Goal: Information Seeking & Learning: Learn about a topic

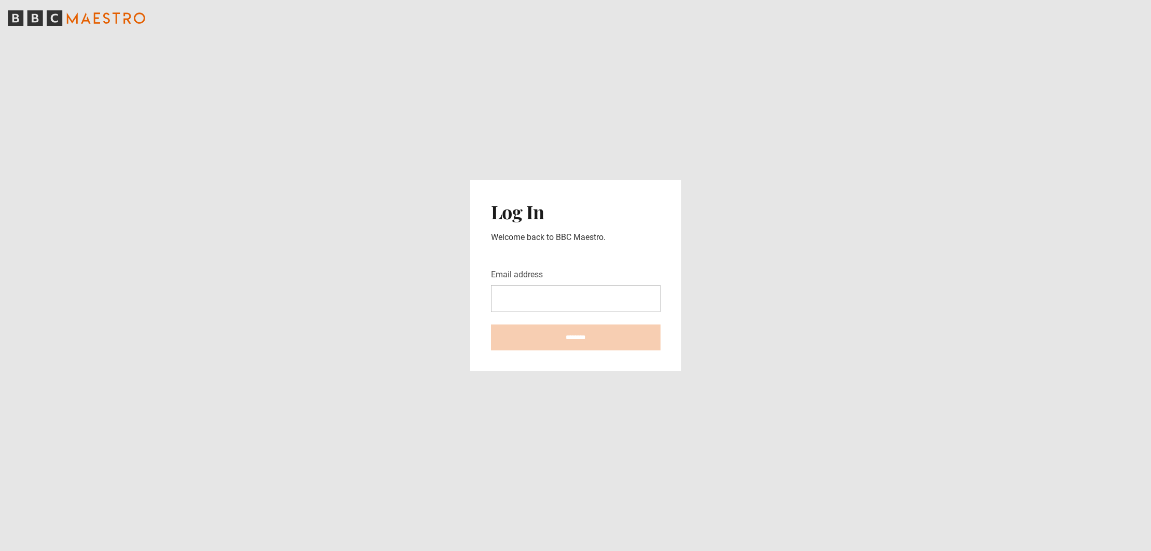
type input "**********"
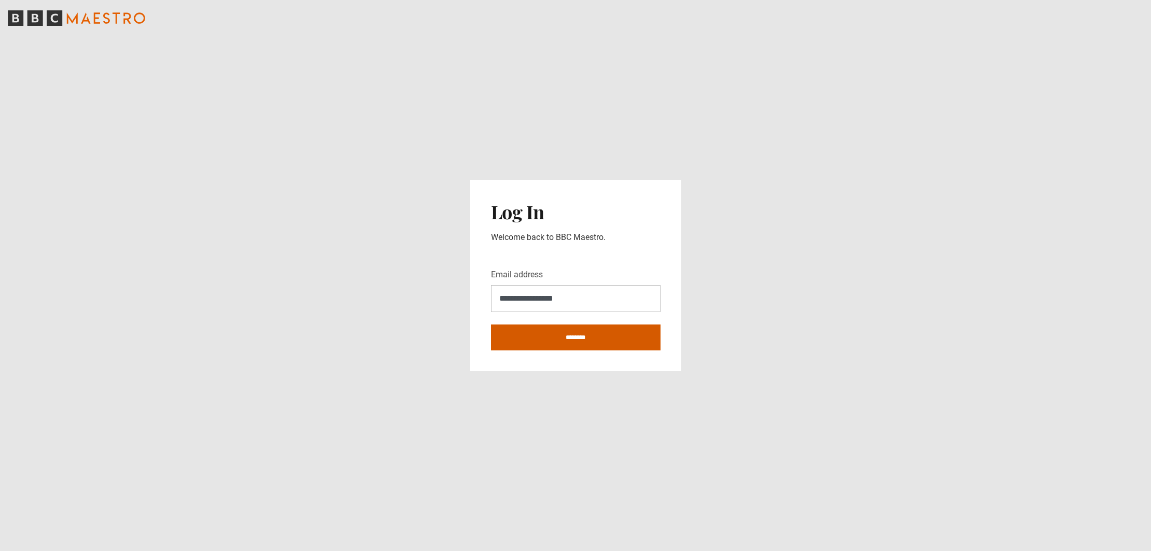
click at [579, 340] on input "********" at bounding box center [576, 338] width 170 height 26
type input "**********"
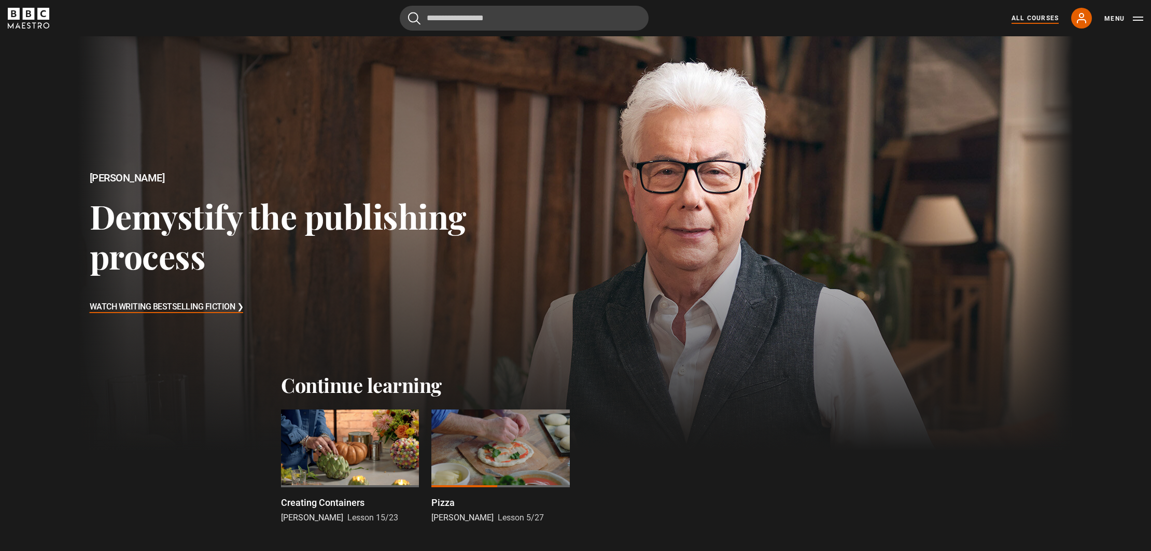
click at [1034, 18] on link "All Courses" at bounding box center [1035, 17] width 47 height 9
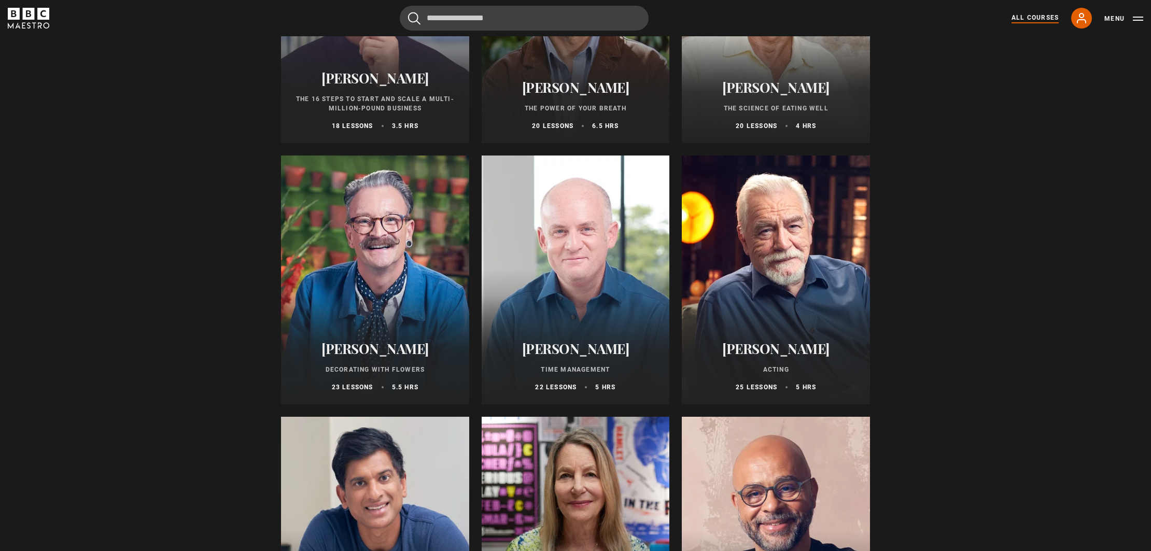
scroll to position [1312, 0]
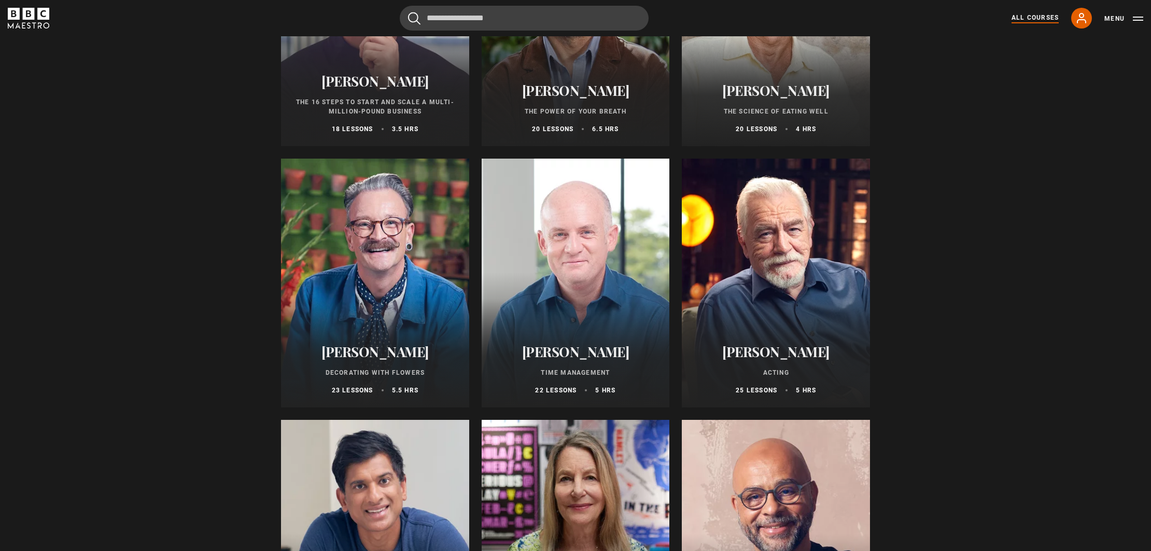
click at [360, 369] on p "Decorating With Flowers" at bounding box center [374, 372] width 163 height 9
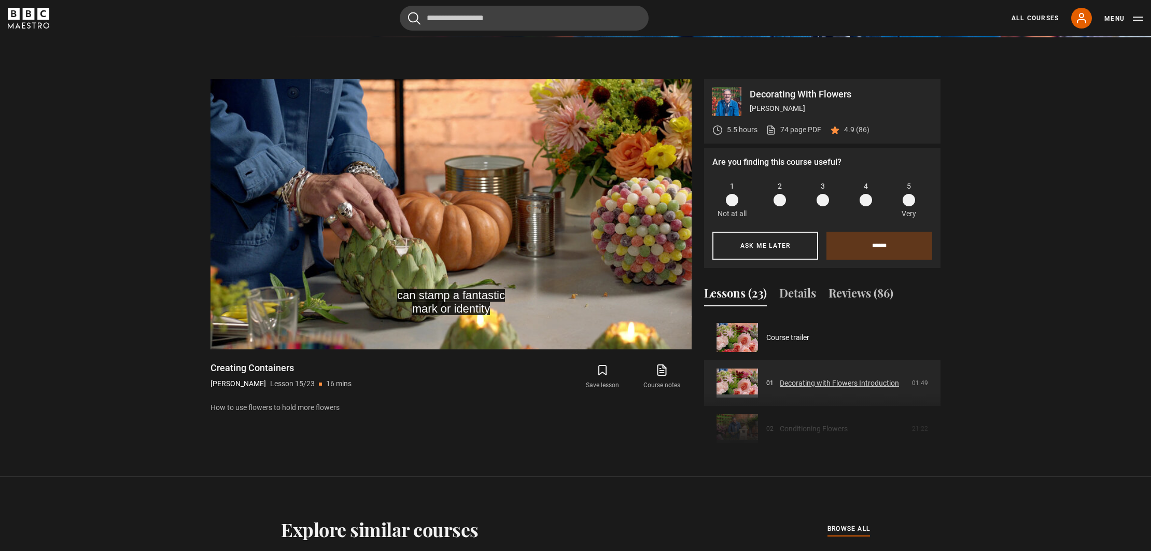
click at [804, 385] on link "Decorating with Flowers Introduction" at bounding box center [839, 383] width 119 height 11
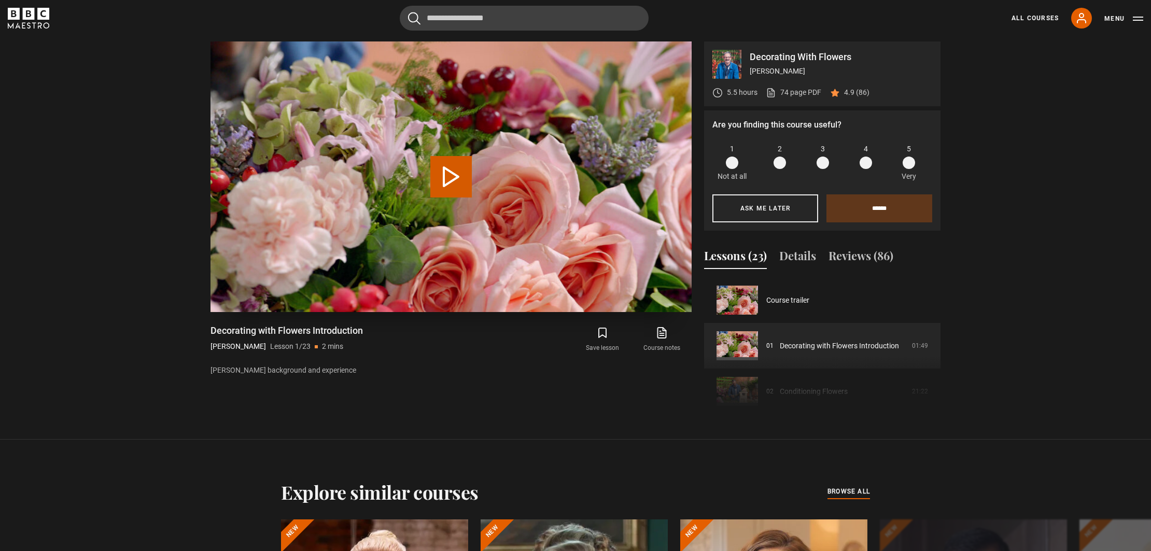
click at [448, 171] on button "Play Lesson Decorating with Flowers Introduction" at bounding box center [450, 176] width 41 height 41
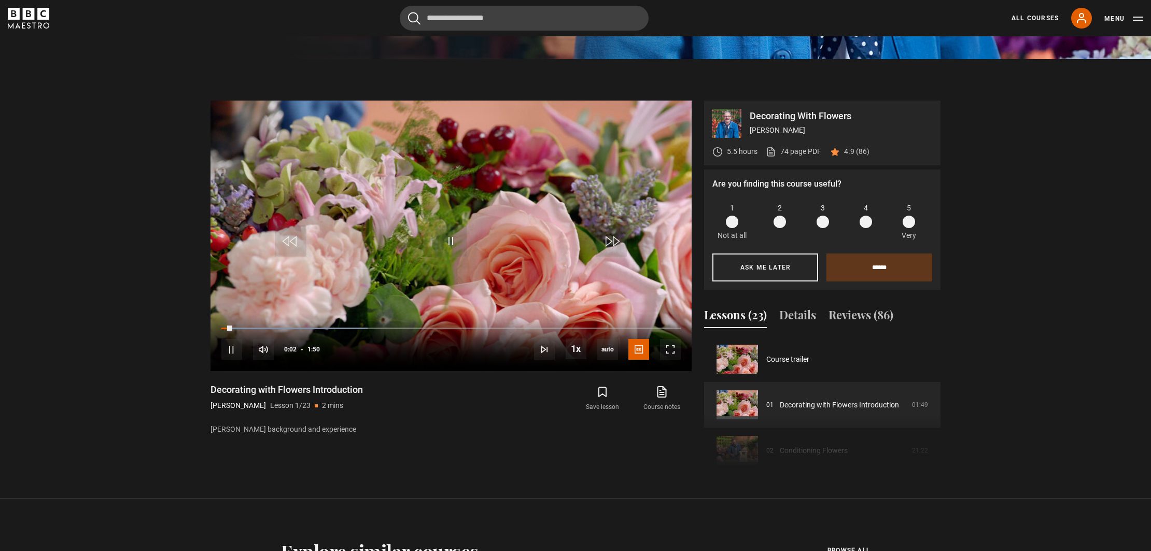
scroll to position [495, 0]
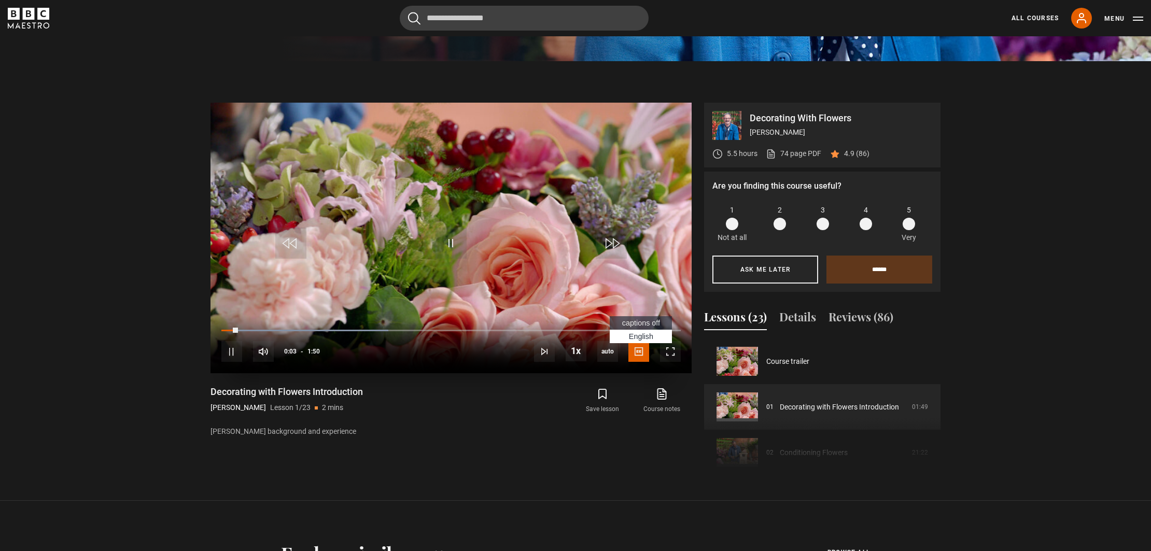
click at [641, 353] on span "Video Player" at bounding box center [638, 351] width 21 height 21
click at [637, 322] on span "captions off" at bounding box center [641, 323] width 38 height 8
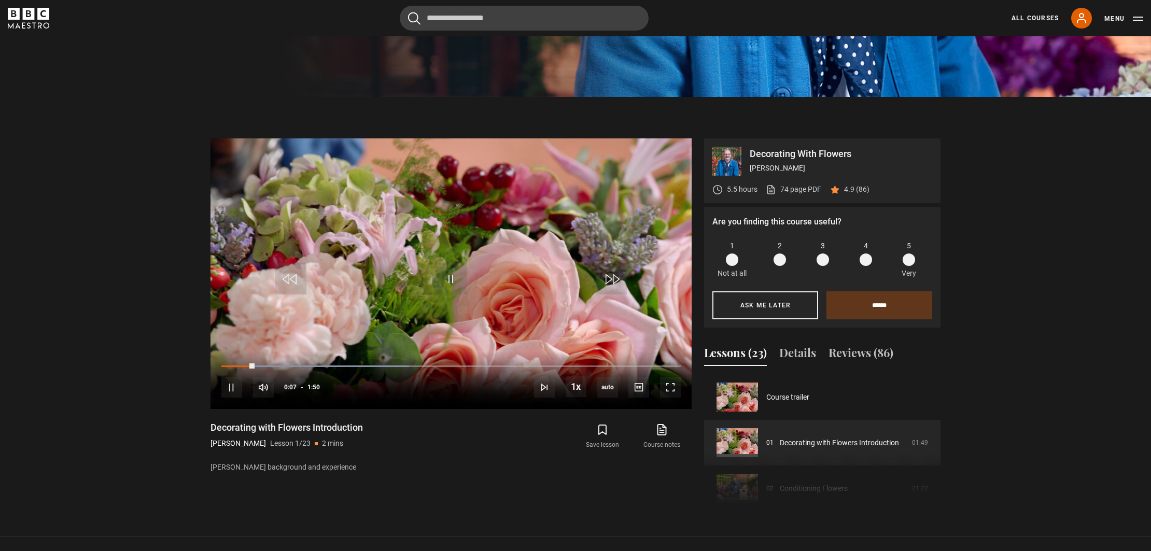
scroll to position [460, 0]
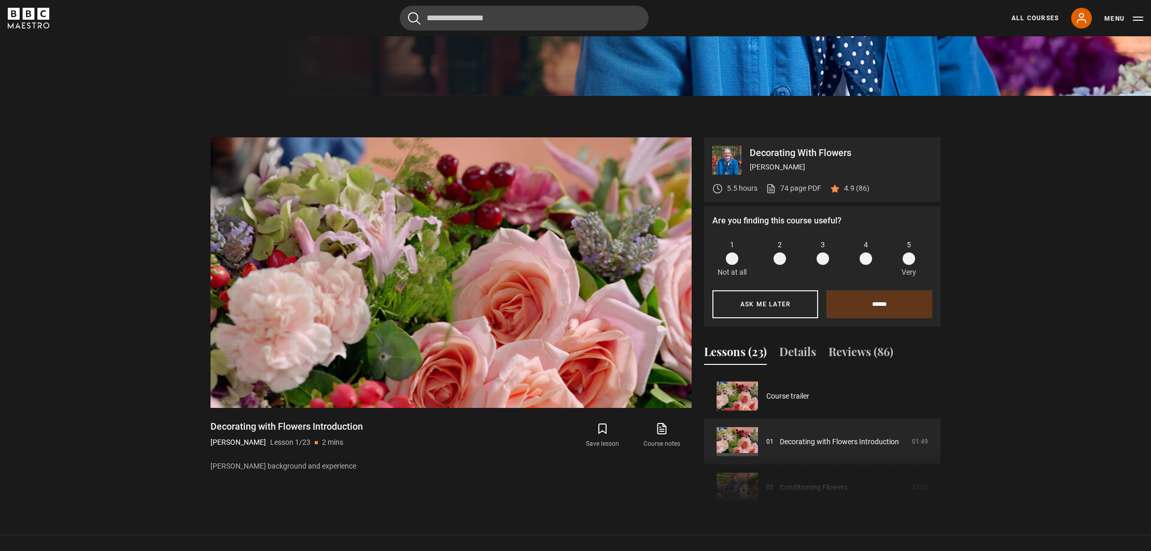
click at [909, 258] on span at bounding box center [909, 259] width 12 height 12
click at [880, 304] on input "******" at bounding box center [879, 304] width 106 height 28
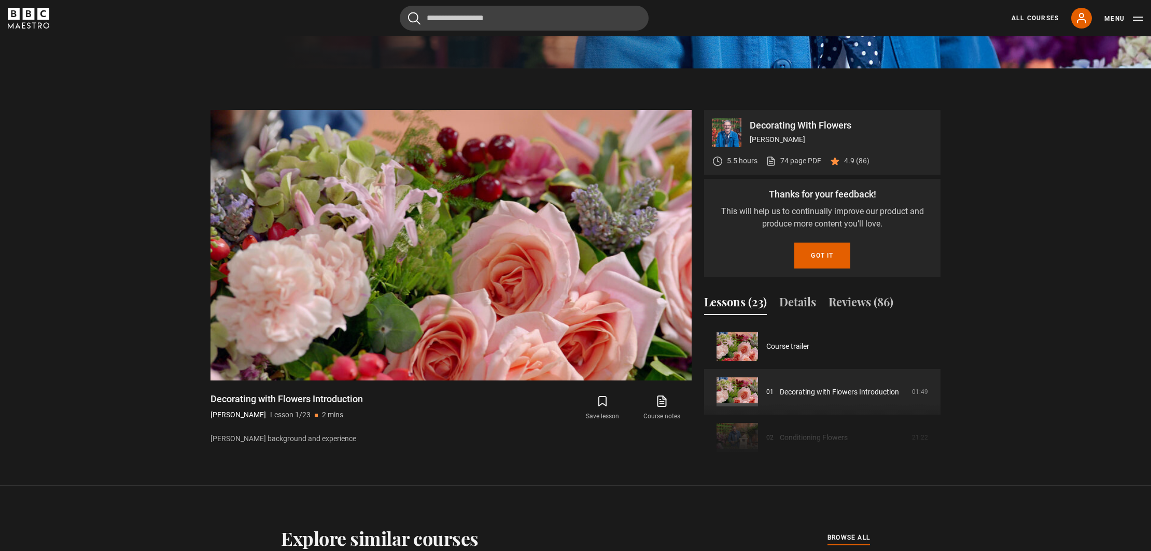
scroll to position [486, 0]
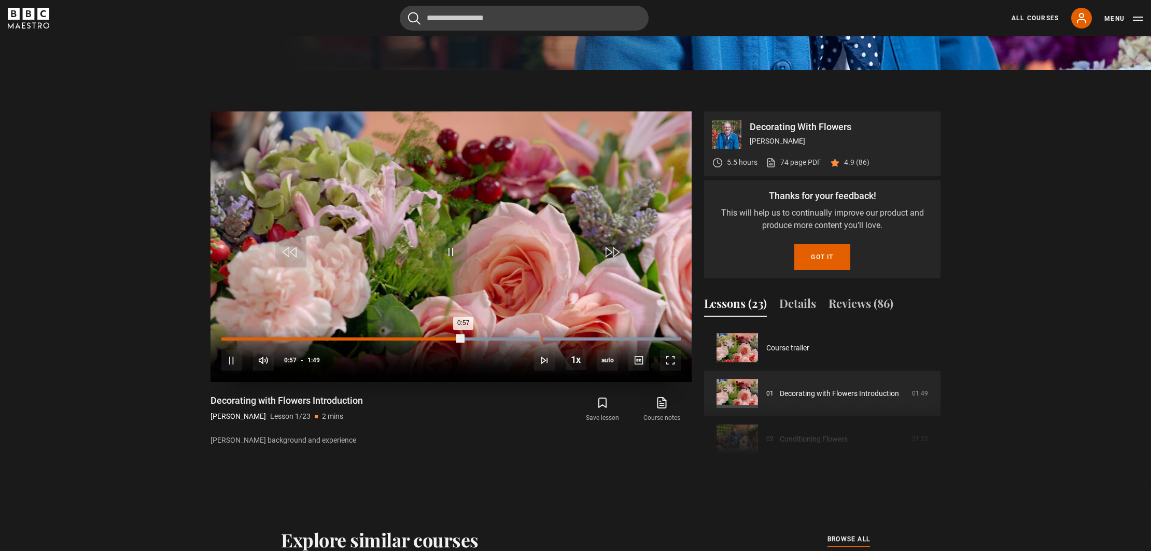
click at [541, 340] on div "1:16" at bounding box center [542, 339] width 2 height 3
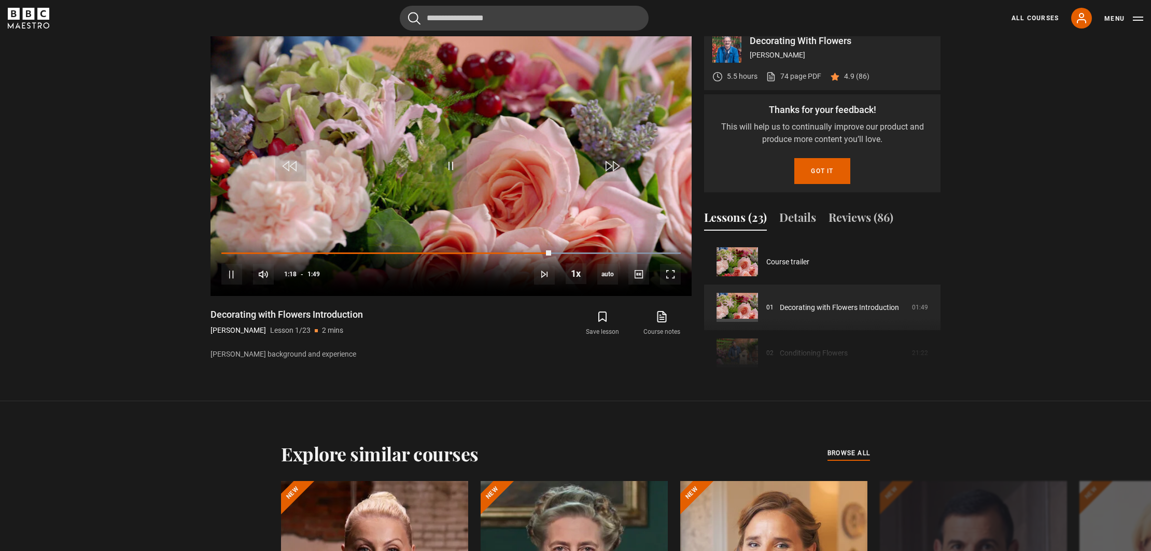
scroll to position [576, 0]
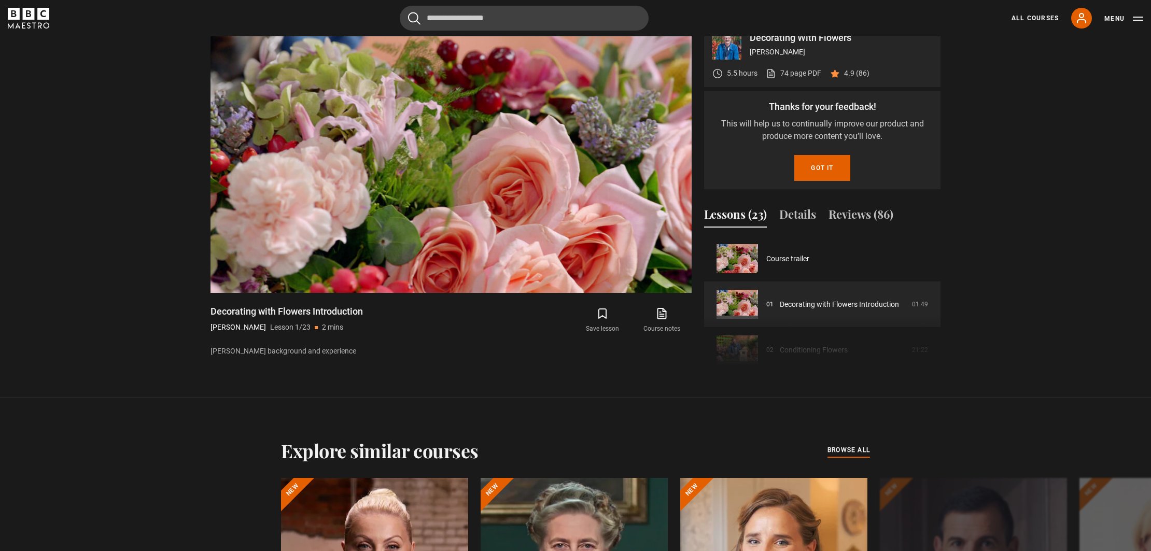
click at [807, 351] on div "Course trailer 01 Decorating with Flowers Introduction 01:49 02 Conditioning Fl…" at bounding box center [822, 306] width 236 height 141
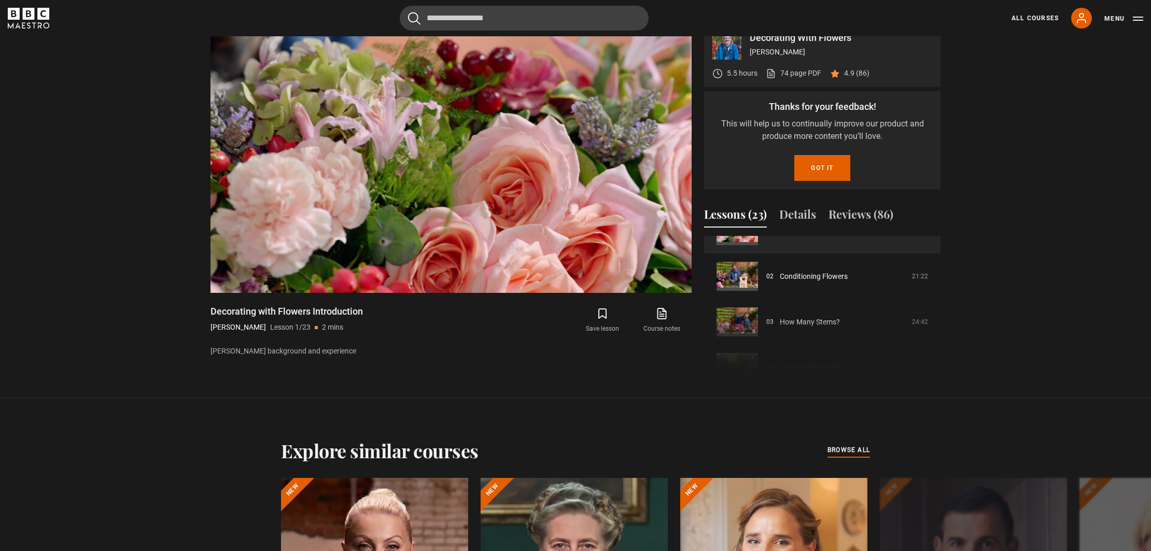
scroll to position [78, 0]
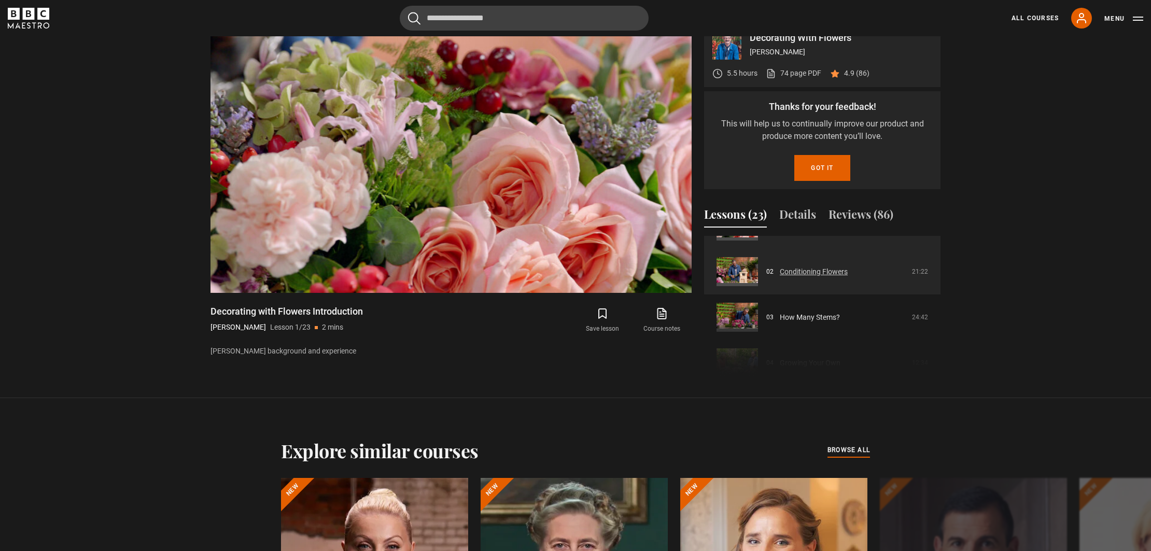
click at [819, 275] on link "Conditioning Flowers" at bounding box center [814, 272] width 68 height 11
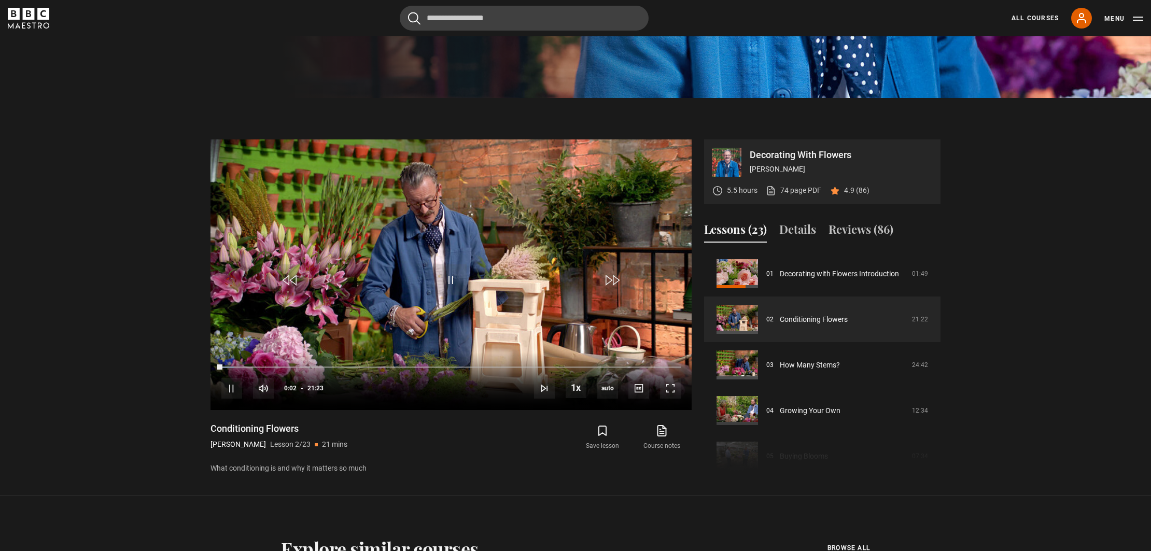
scroll to position [457, 0]
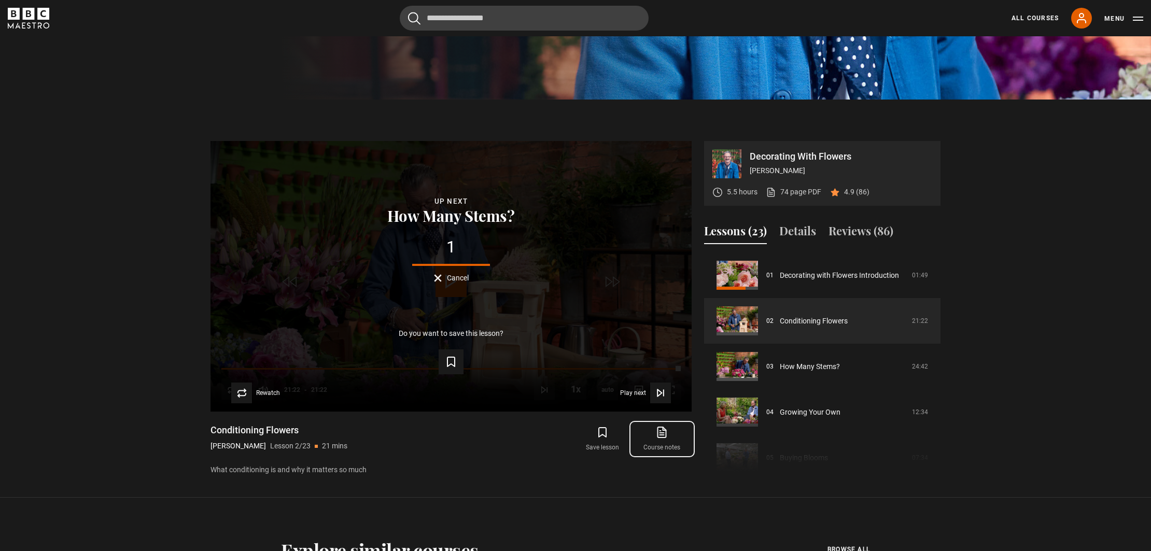
click at [661, 437] on icon at bounding box center [662, 432] width 8 height 10
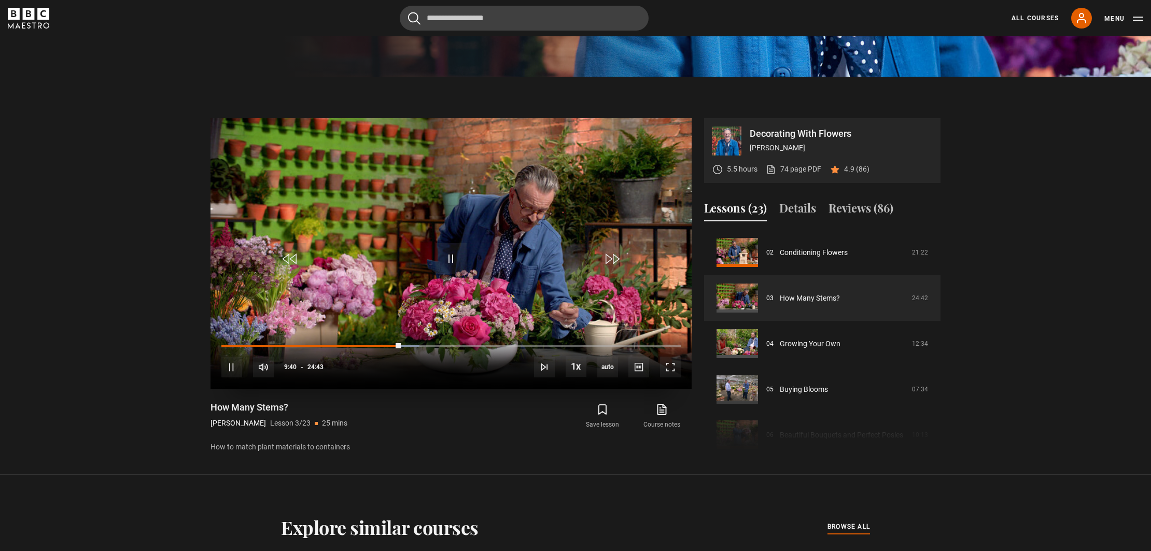
scroll to position [472, 0]
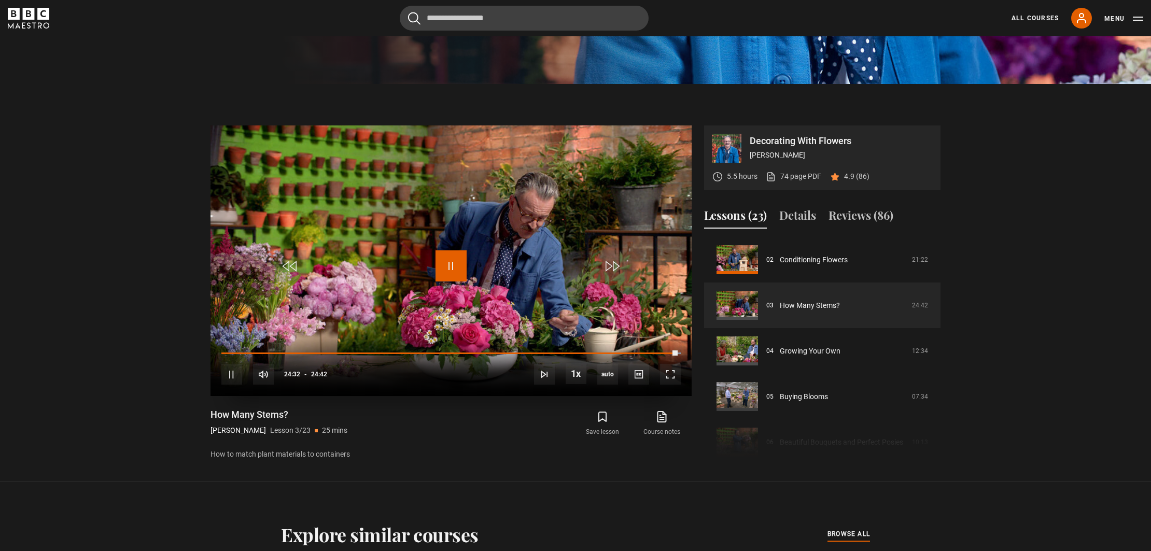
click at [450, 259] on span "Video Player" at bounding box center [451, 265] width 31 height 31
